Goal: Task Accomplishment & Management: Manage account settings

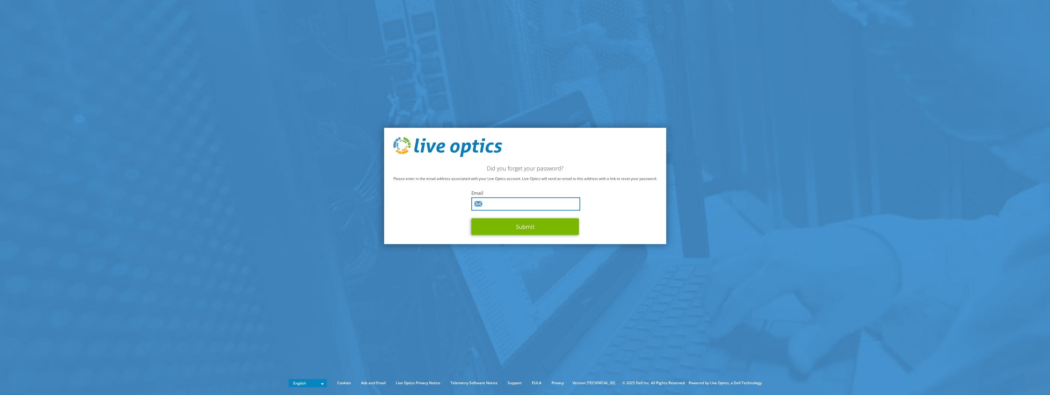
click at [526, 202] on input "text" at bounding box center [525, 203] width 109 height 13
type input "jacob.klemmed.nielsen@atea.dk"
click at [526, 225] on button "Submit" at bounding box center [525, 226] width 108 height 17
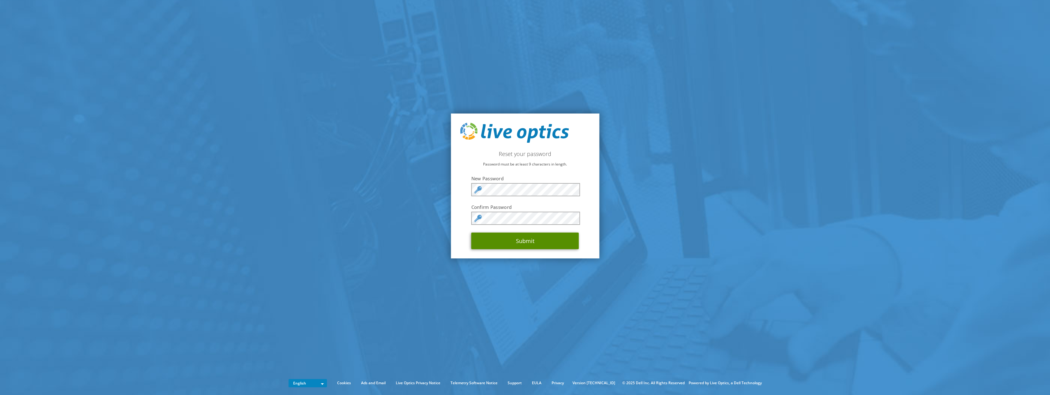
click at [540, 238] on button "Submit" at bounding box center [525, 240] width 108 height 17
